Goal: Information Seeking & Learning: Learn about a topic

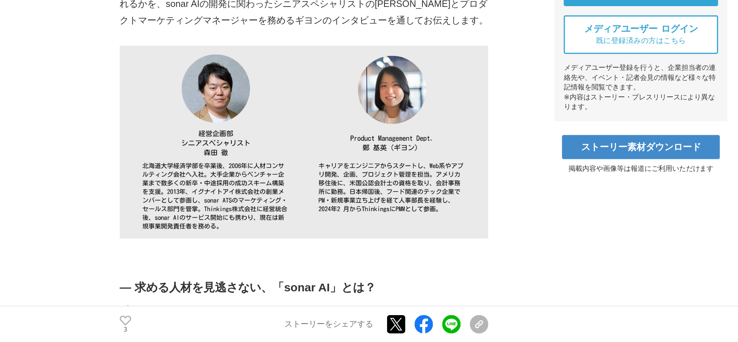
click at [275, 280] on p at bounding box center [288, 278] width 246 height 11
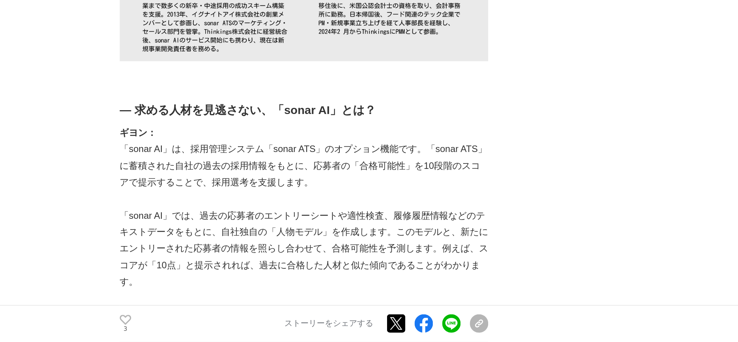
scroll to position [352, 0]
click at [272, 243] on p at bounding box center [288, 246] width 246 height 11
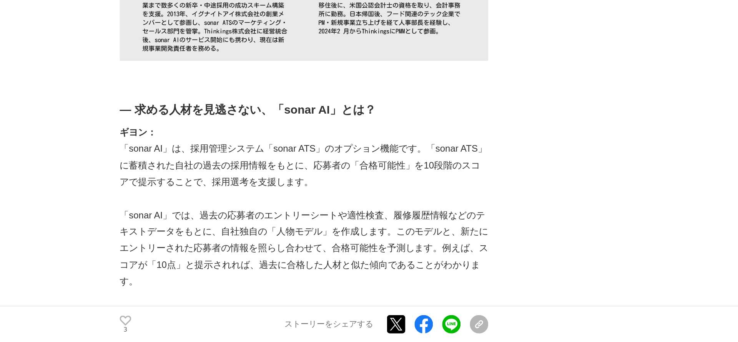
click at [272, 237] on p "「sonar AI」は、採用管理システム「sonar ATS」のオプション機能です。「sonar ATS」に蓄積された自社の過去の採用情報をもとに、応募者の「…" at bounding box center [288, 224] width 246 height 33
click at [352, 243] on p at bounding box center [288, 246] width 246 height 11
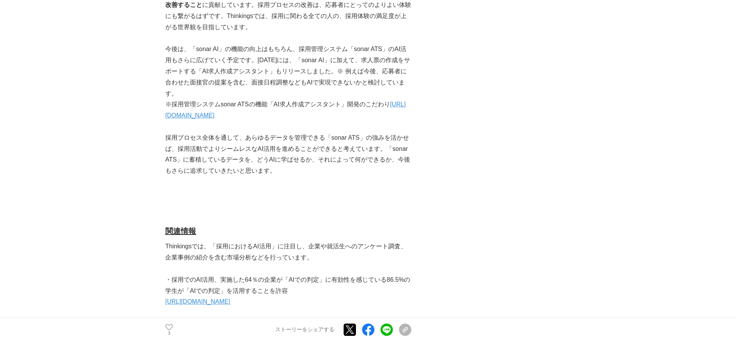
scroll to position [2700, 0]
